Goal: Task Accomplishment & Management: Use online tool/utility

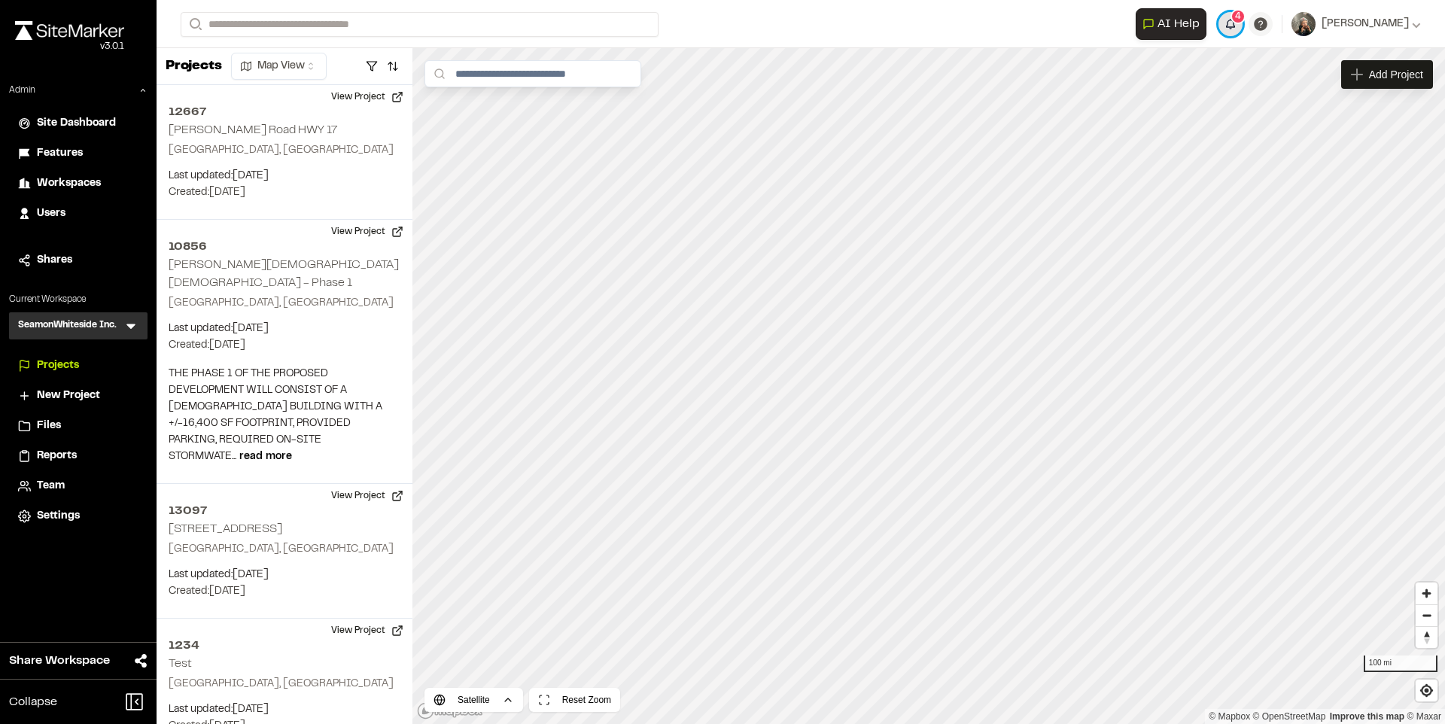
click at [1243, 30] on button "4" at bounding box center [1231, 24] width 24 height 24
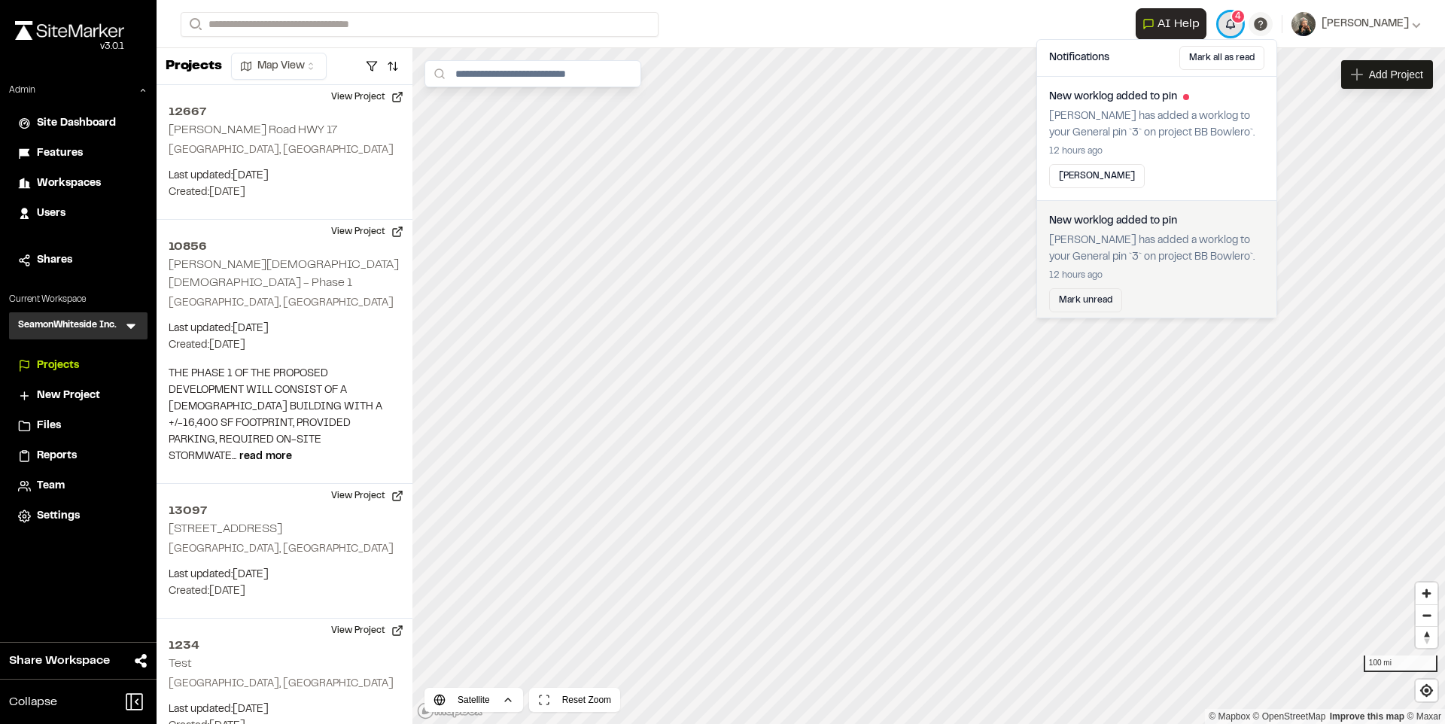
click at [1243, 30] on button "4" at bounding box center [1231, 24] width 24 height 24
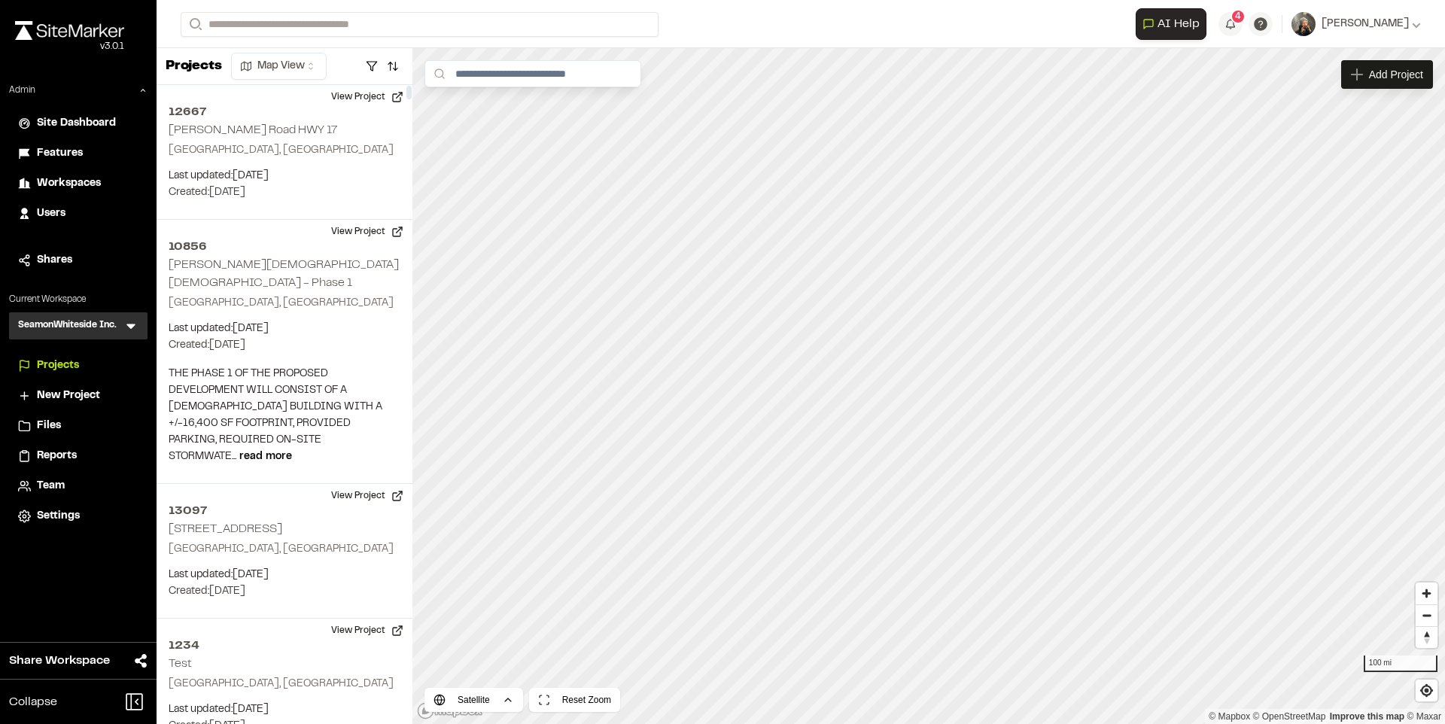
click at [130, 319] on icon at bounding box center [130, 325] width 15 height 15
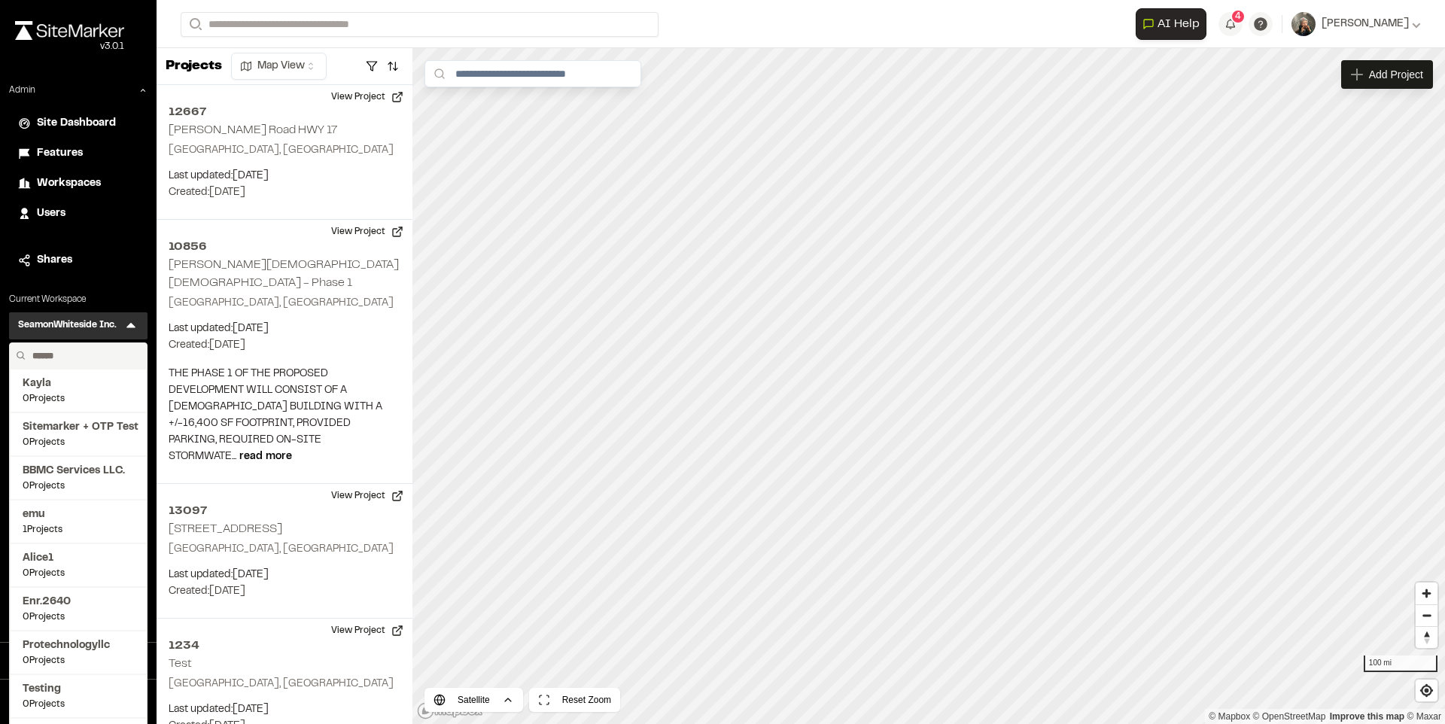
click at [93, 348] on input "text" at bounding box center [83, 356] width 114 height 26
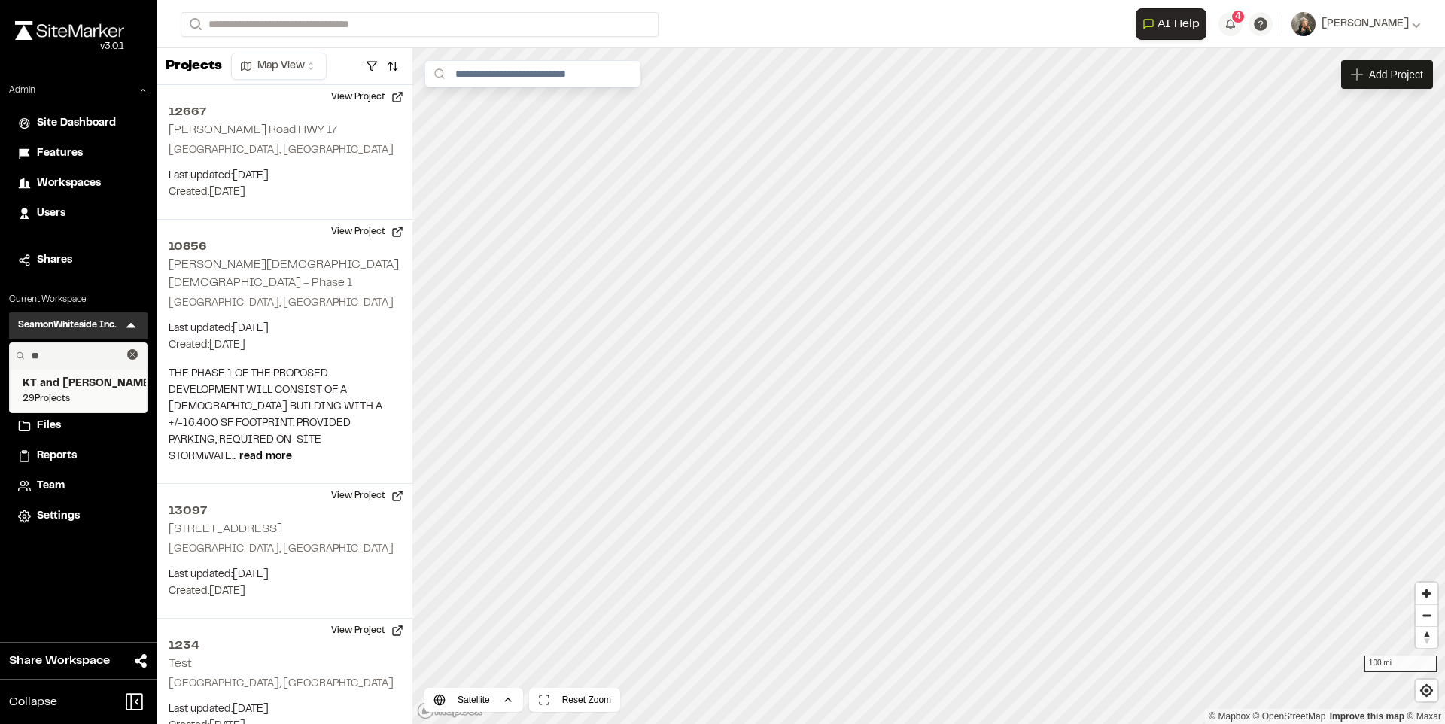
type input "**"
click at [77, 382] on span "KT and [PERSON_NAME]" at bounding box center [78, 384] width 111 height 17
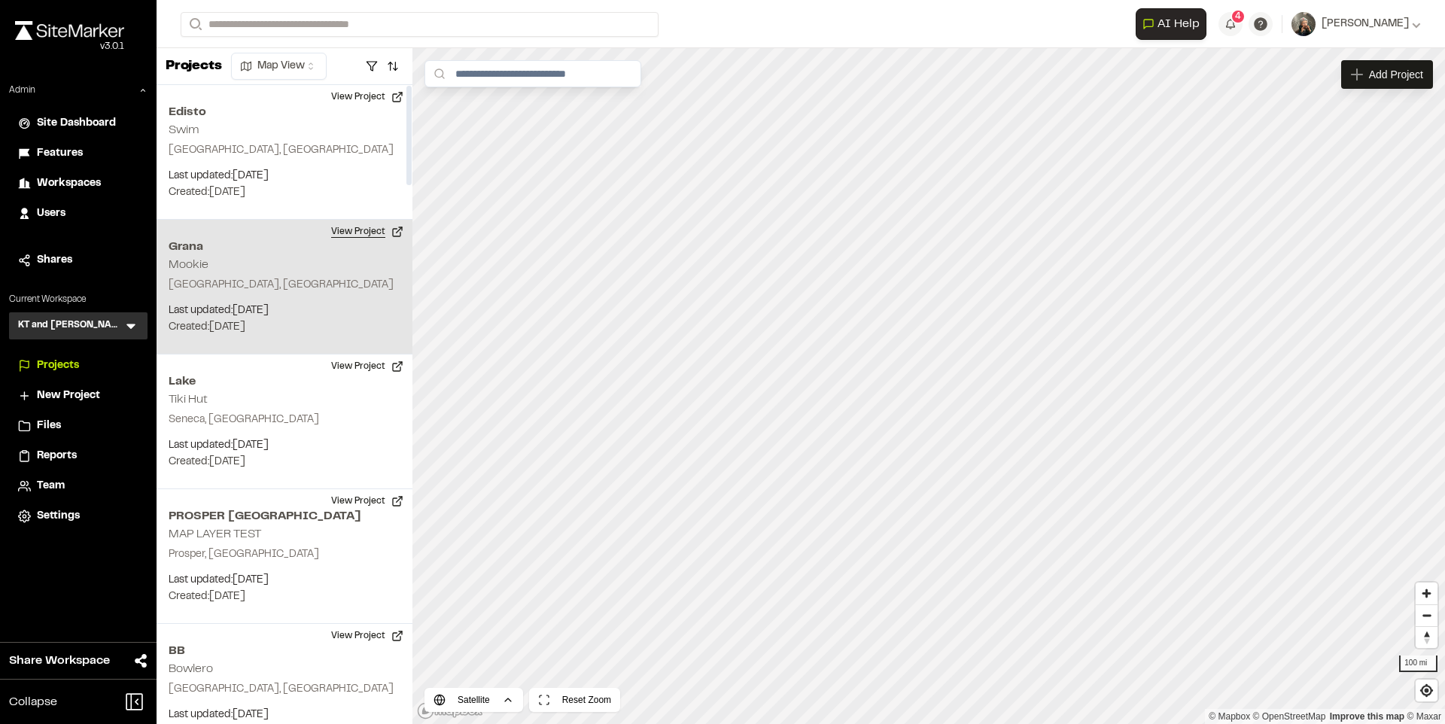
click at [371, 227] on button "View Project" at bounding box center [367, 232] width 90 height 24
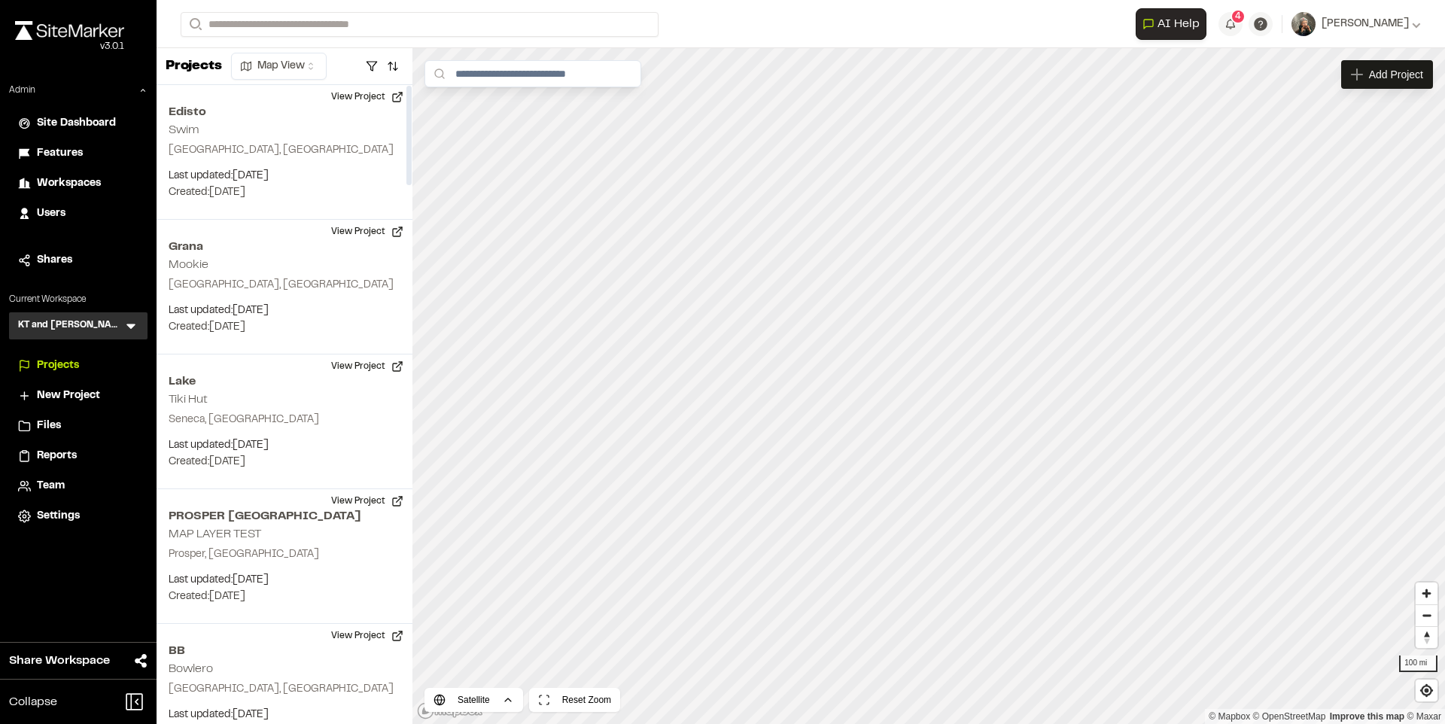
click at [88, 149] on div "Features" at bounding box center [88, 153] width 102 height 17
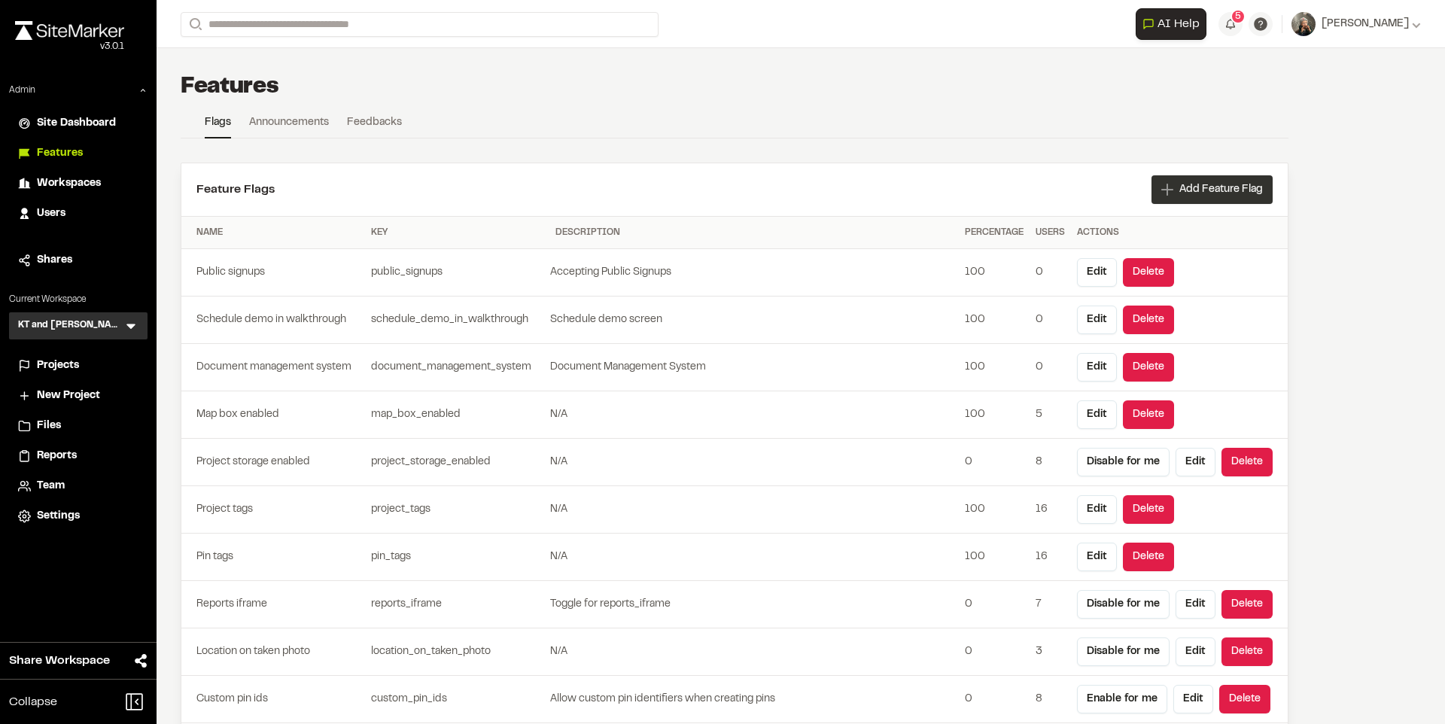
click at [1199, 178] on div "Add Feature Flag" at bounding box center [1212, 189] width 121 height 29
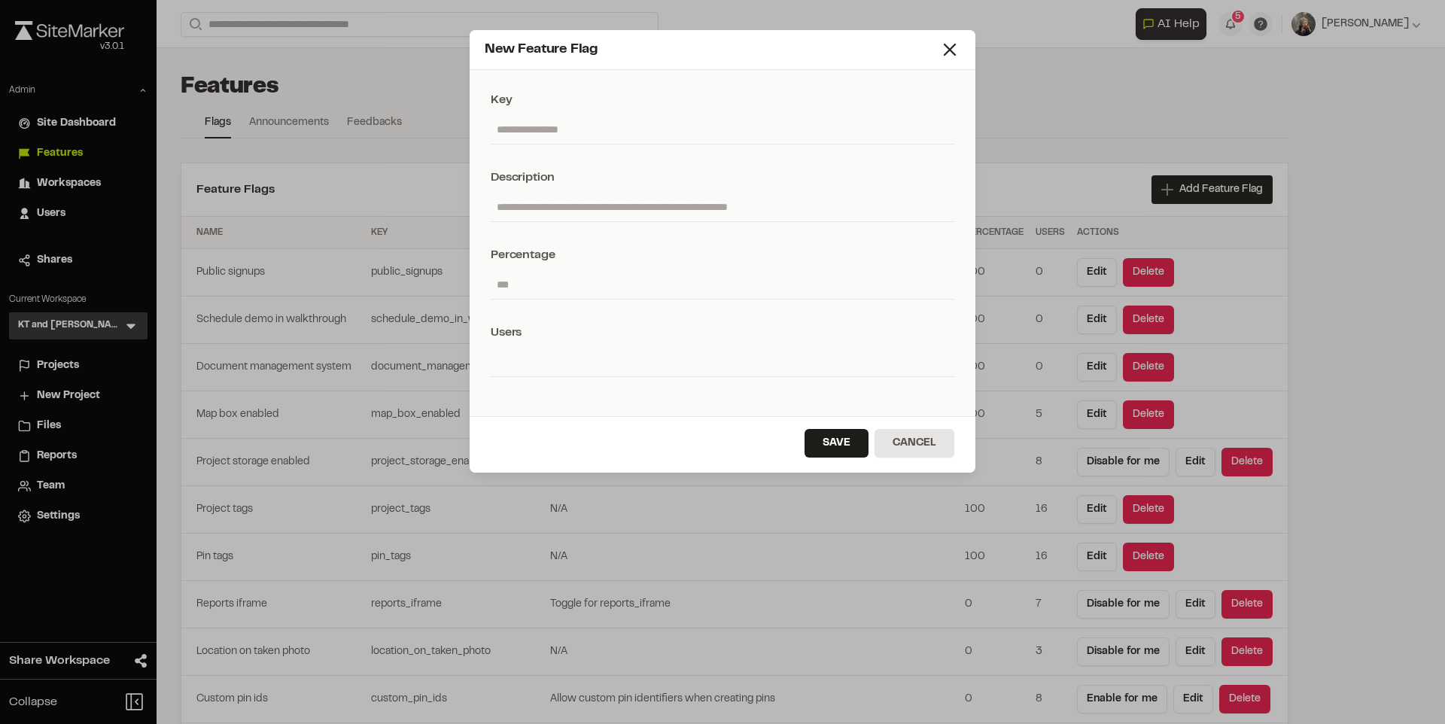
click at [703, 139] on input "text" at bounding box center [723, 129] width 464 height 29
type input "**********"
type input "*"
click at [866, 439] on button "Save" at bounding box center [837, 443] width 64 height 29
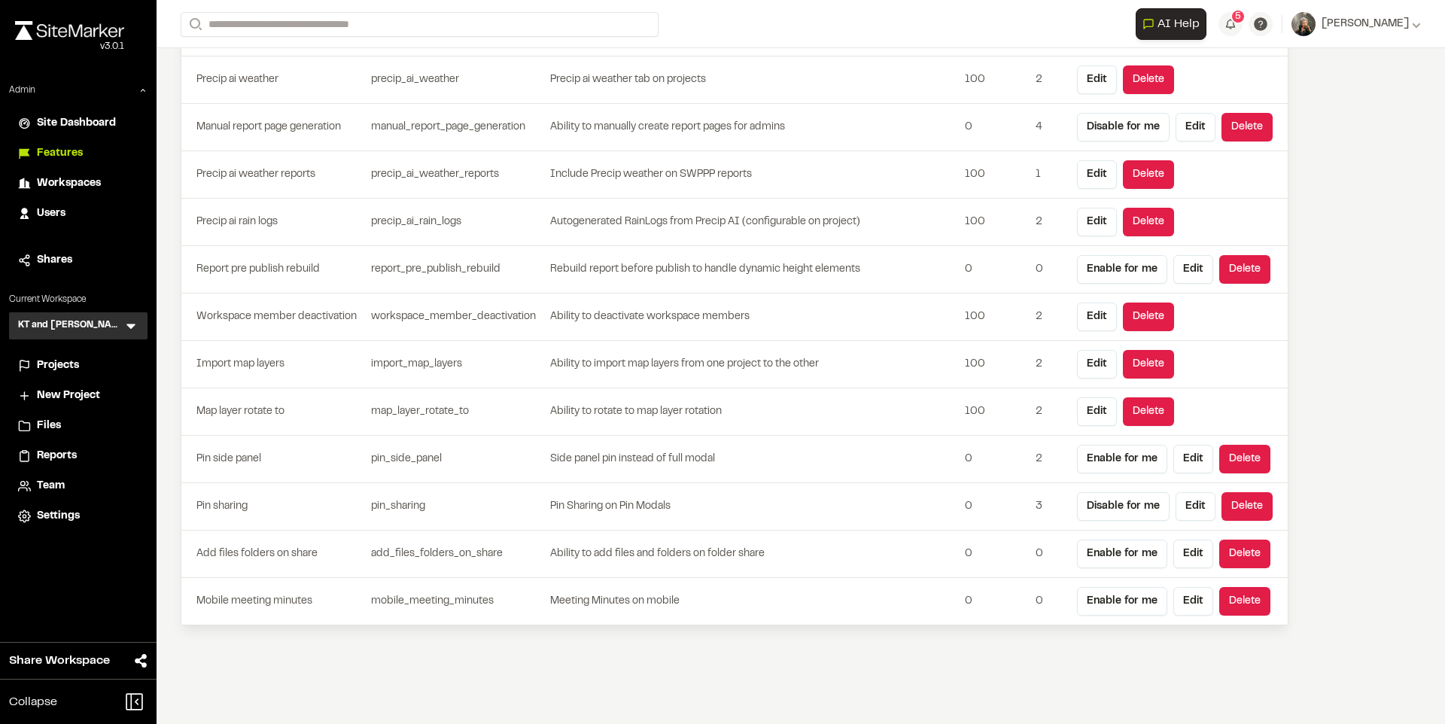
scroll to position [4414, 0]
click at [1117, 601] on button "Enable for me" at bounding box center [1122, 600] width 90 height 29
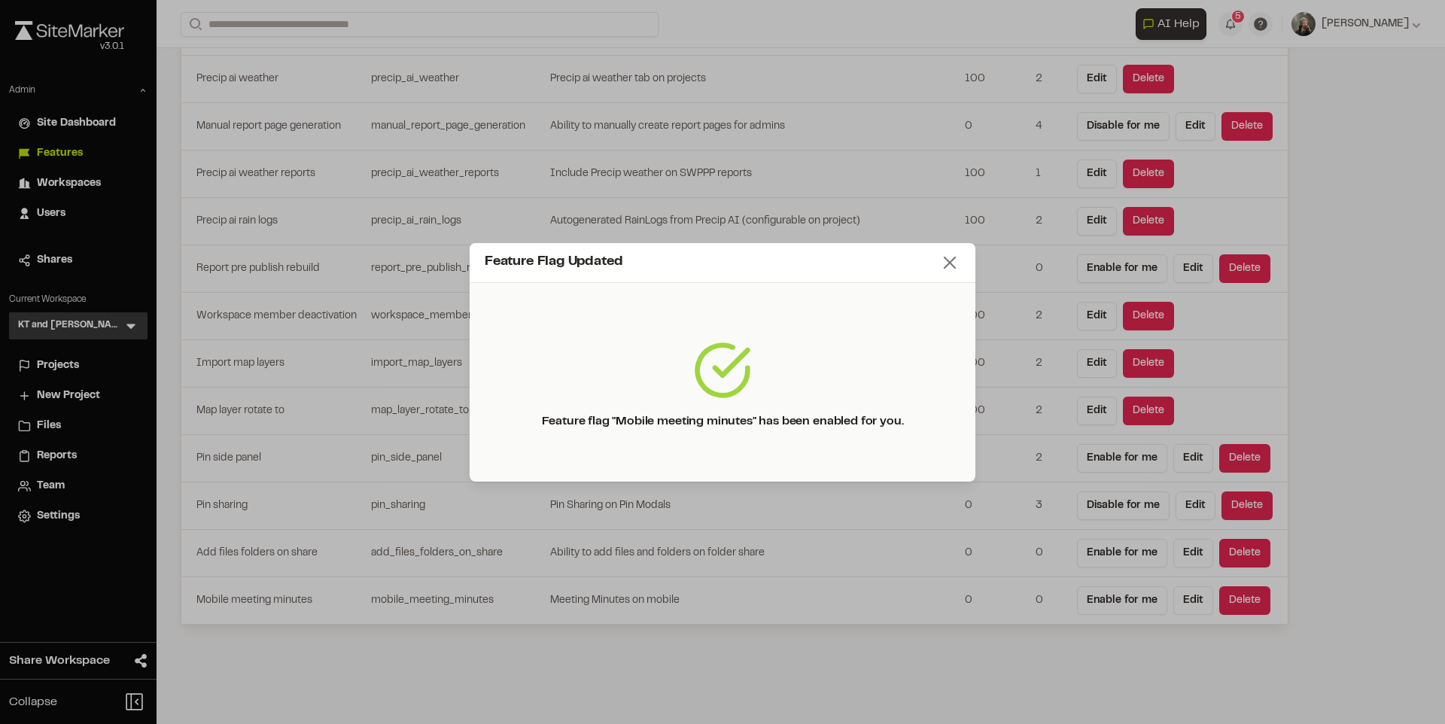
click at [948, 266] on icon at bounding box center [949, 262] width 21 height 21
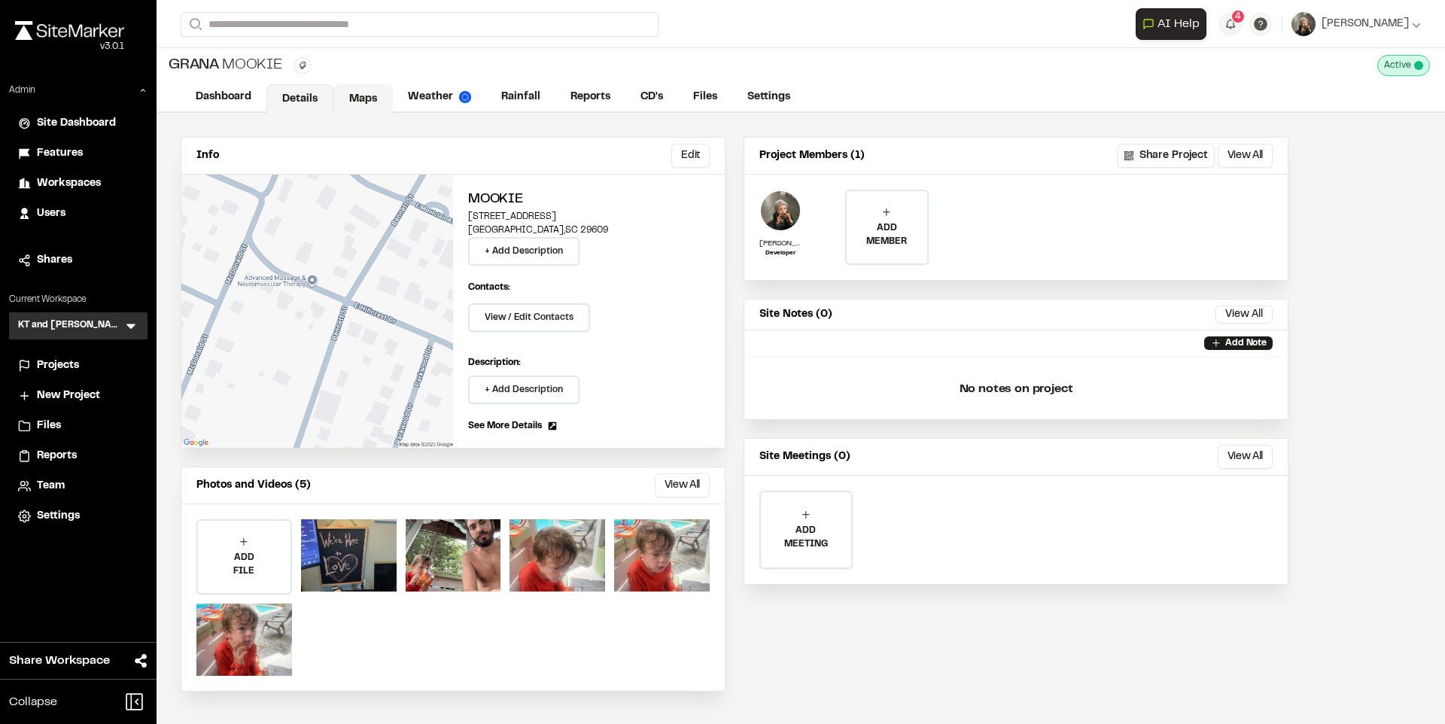
click at [363, 99] on link "Maps" at bounding box center [362, 98] width 59 height 29
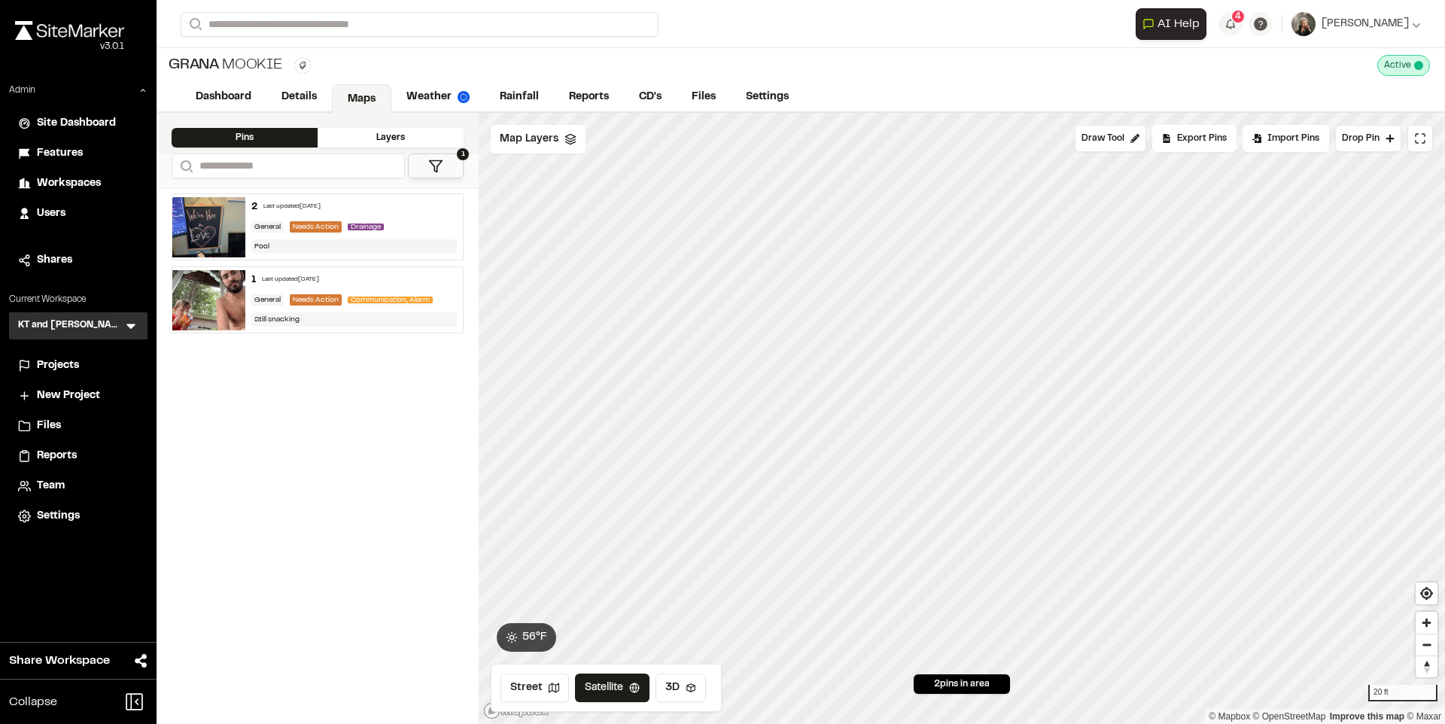
click at [394, 227] on div "General Needs Action Drainage" at bounding box center [354, 227] width 206 height 14
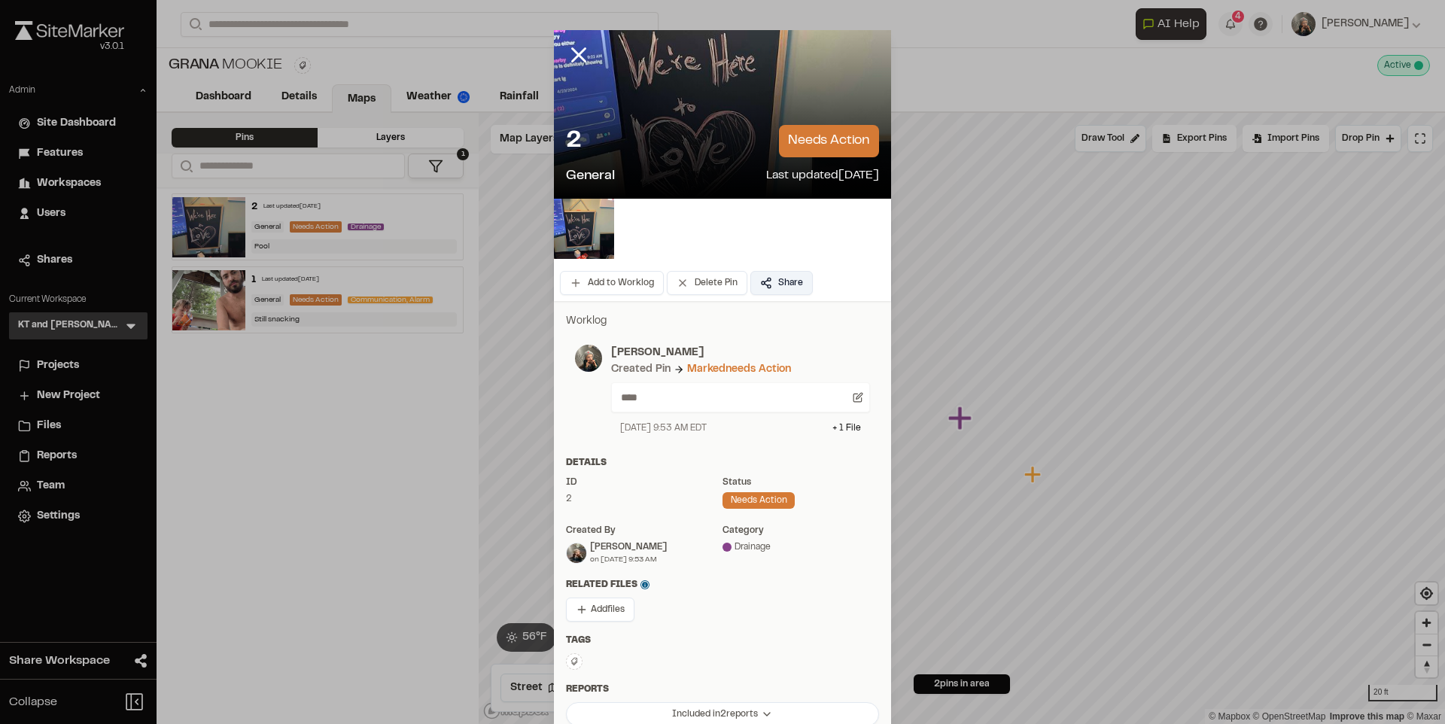
click at [781, 285] on button "Share" at bounding box center [781, 283] width 62 height 24
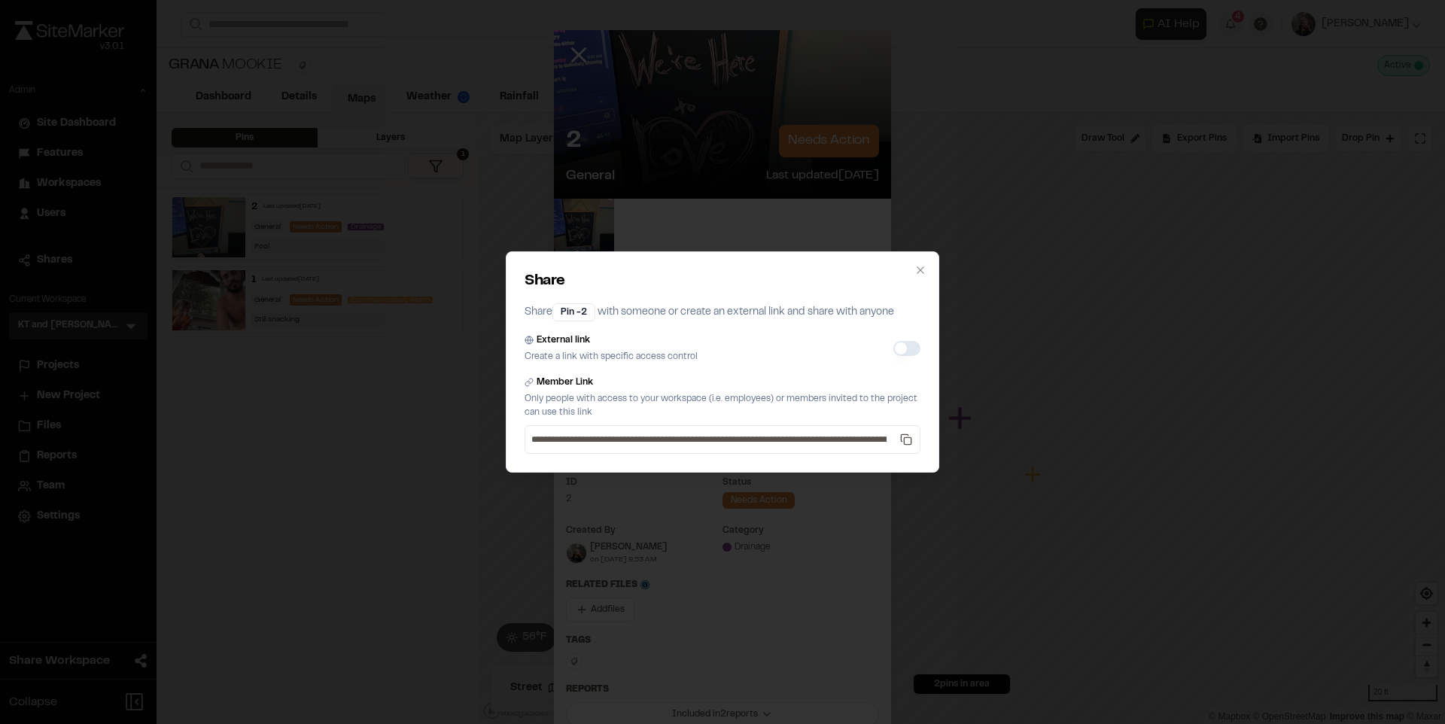
click at [902, 342] on button "External link" at bounding box center [906, 348] width 27 height 15
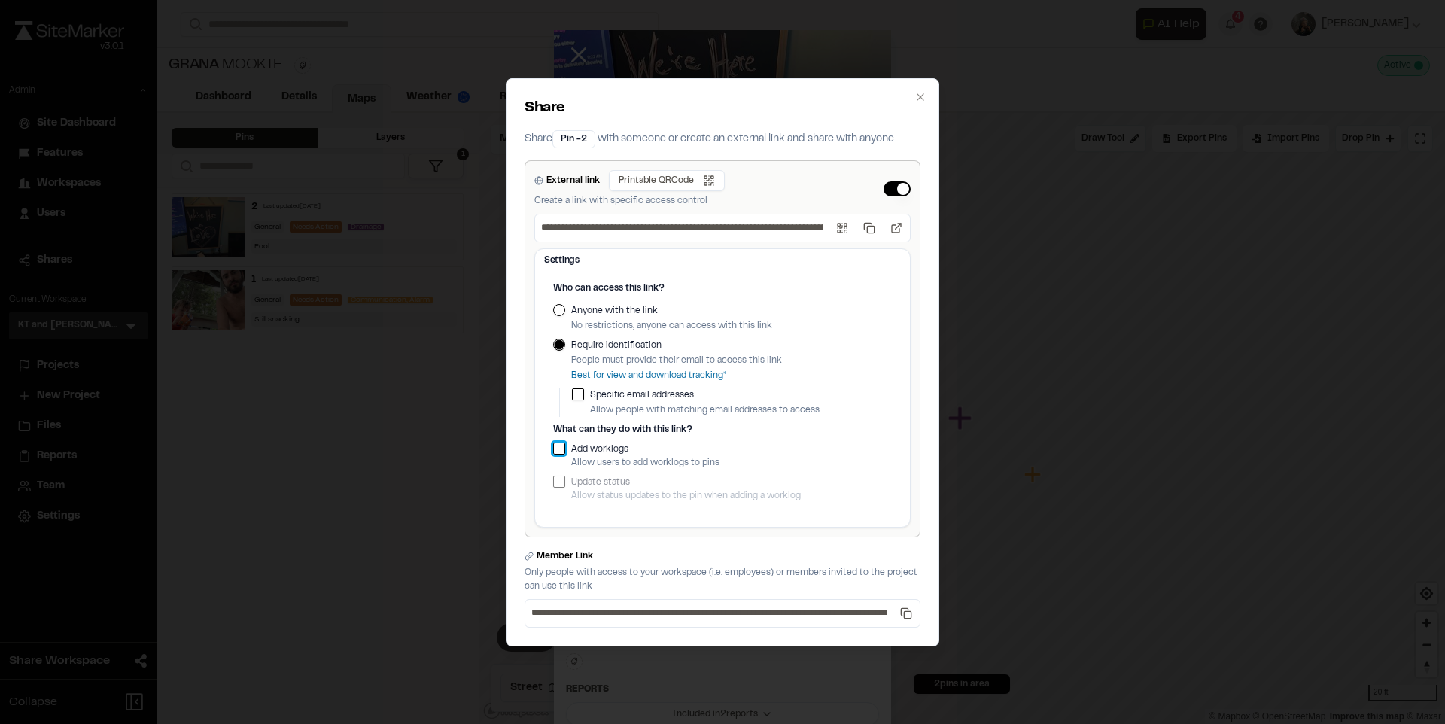
click at [559, 446] on button "Add worklogs" at bounding box center [559, 449] width 12 height 12
click at [556, 478] on button "button" at bounding box center [559, 482] width 12 height 12
click at [892, 233] on button "Open link" at bounding box center [896, 228] width 27 height 27
